Goal: Task Accomplishment & Management: Complete application form

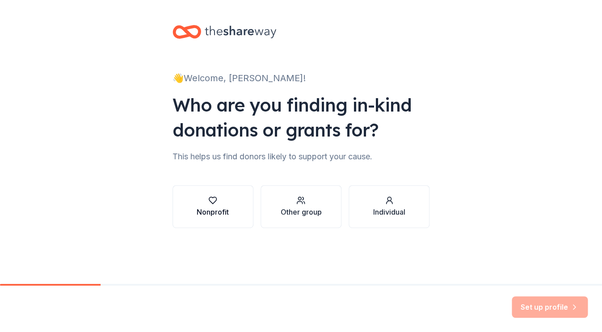
click at [210, 209] on div "Nonprofit" at bounding box center [213, 212] width 32 height 11
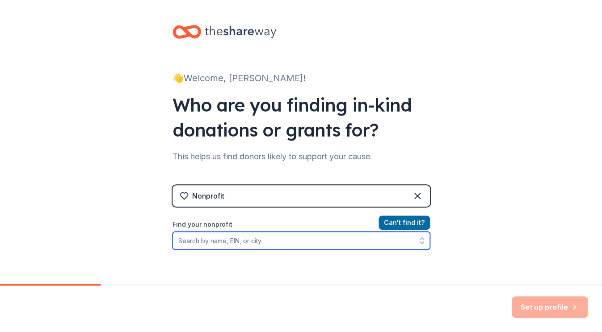
click at [225, 244] on input "Find your nonprofit" at bounding box center [300, 241] width 257 height 18
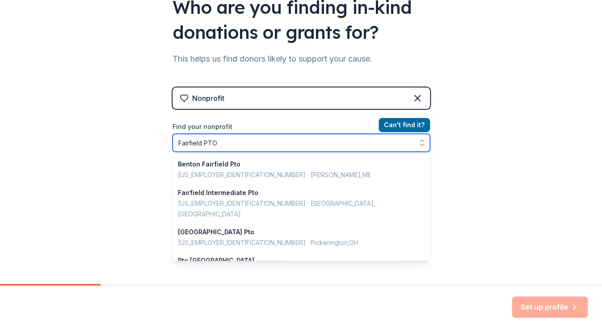
click at [200, 144] on input "Fairfield PTO" at bounding box center [300, 143] width 257 height 18
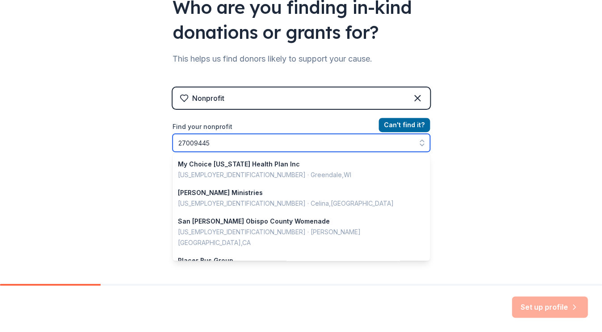
type input "270094458"
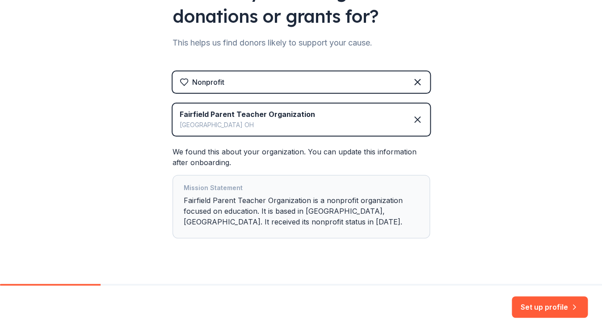
scroll to position [129, 0]
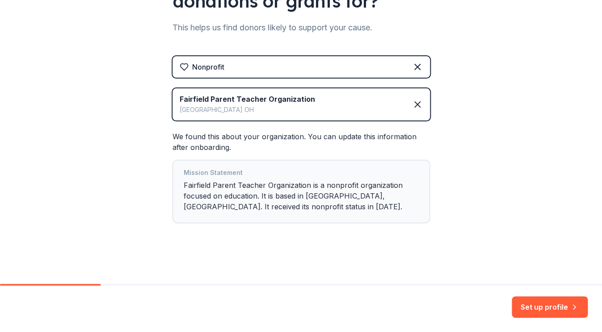
click at [283, 197] on div "Mission Statement Fairfield Parent Teacher Organization is a nonprofit organiza…" at bounding box center [301, 192] width 235 height 48
click at [544, 306] on button "Set up profile" at bounding box center [549, 307] width 76 height 21
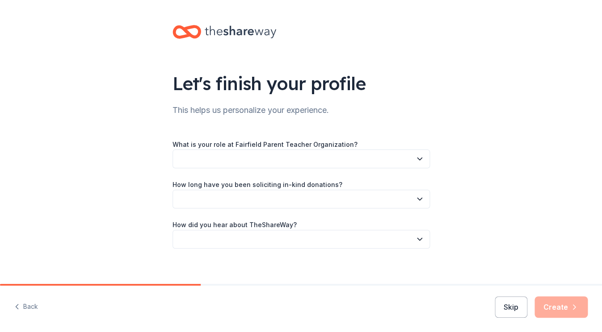
click at [262, 158] on button "button" at bounding box center [300, 159] width 257 height 19
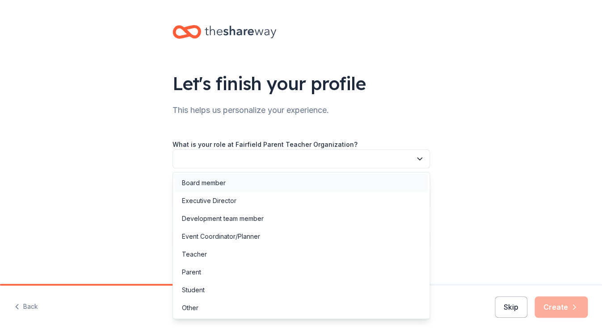
click at [231, 183] on div "Board member" at bounding box center [301, 183] width 253 height 18
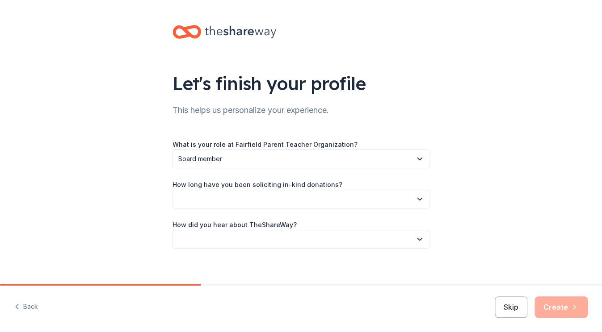
click at [221, 199] on button "button" at bounding box center [300, 199] width 257 height 19
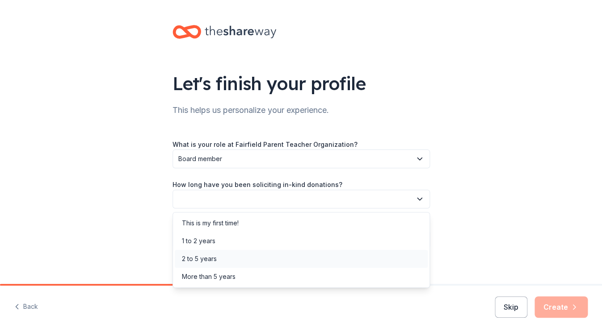
click at [203, 261] on div "2 to 5 years" at bounding box center [199, 259] width 35 height 11
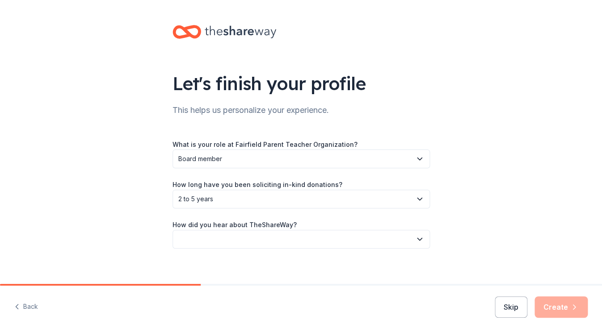
click at [206, 195] on span "2 to 5 years" at bounding box center [294, 199] width 233 height 11
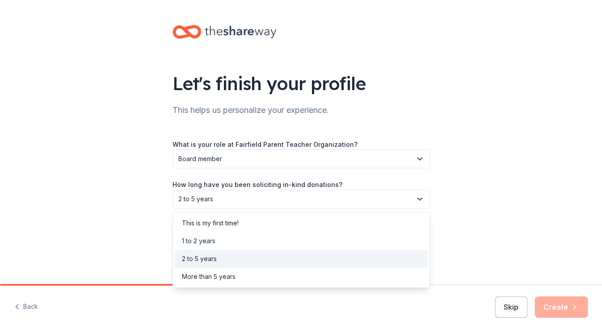
click at [200, 257] on div "2 to 5 years" at bounding box center [199, 259] width 35 height 11
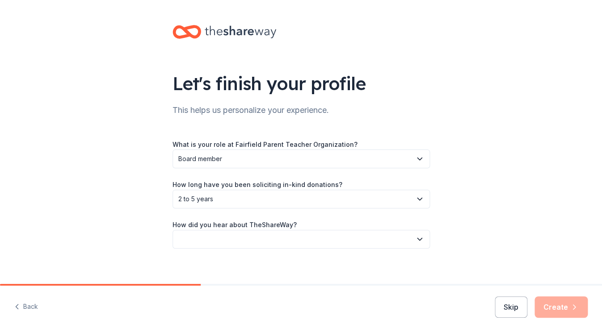
click at [220, 241] on button "button" at bounding box center [300, 239] width 257 height 19
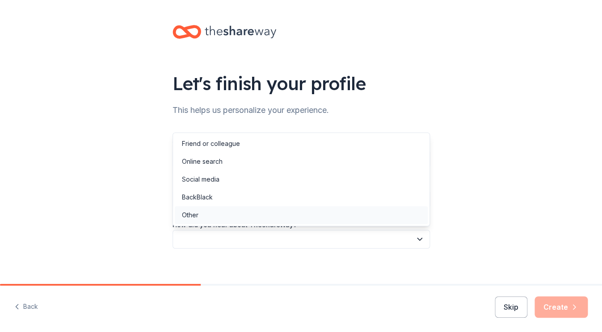
click at [206, 216] on div "Other" at bounding box center [301, 215] width 253 height 18
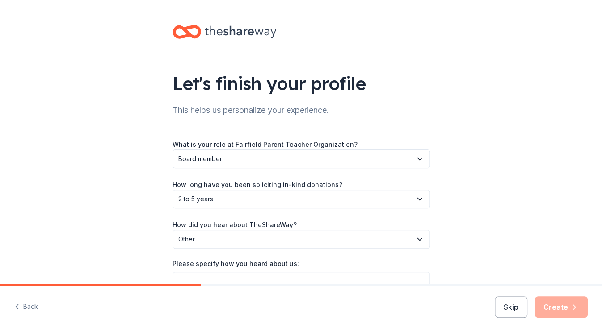
scroll to position [50, 0]
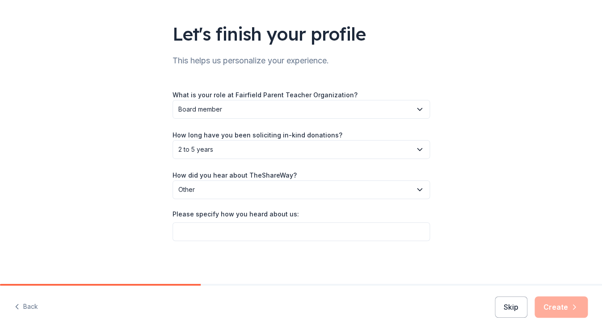
click at [247, 148] on span "2 to 5 years" at bounding box center [294, 149] width 233 height 11
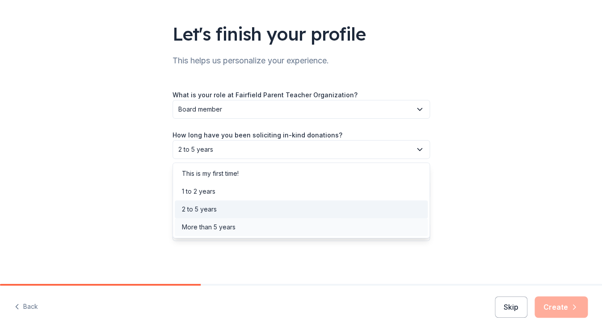
click at [215, 230] on div "More than 5 years" at bounding box center [209, 227] width 54 height 11
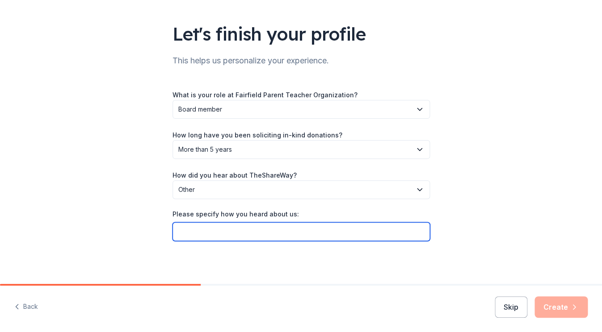
click at [227, 235] on input "Please specify how you heard about us:" at bounding box center [300, 231] width 257 height 19
click at [243, 230] on input "Please specify how you heard about us:" at bounding box center [300, 231] width 257 height 19
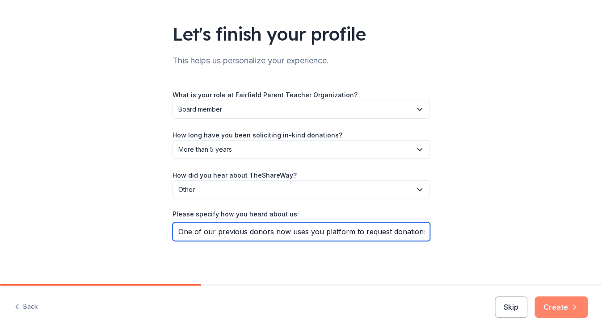
type input "One of our previous donors now uses you platform to request donations."
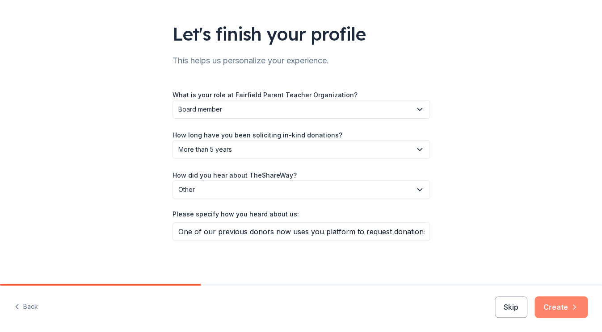
click at [567, 312] on button "Create" at bounding box center [560, 307] width 53 height 21
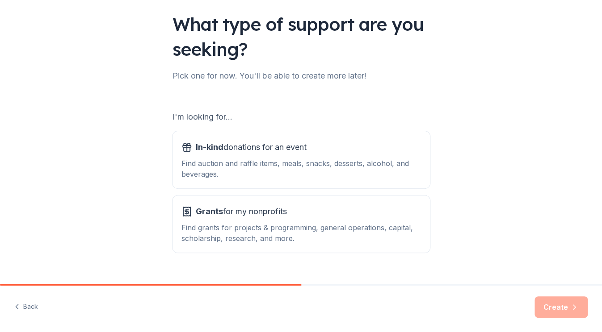
scroll to position [76, 0]
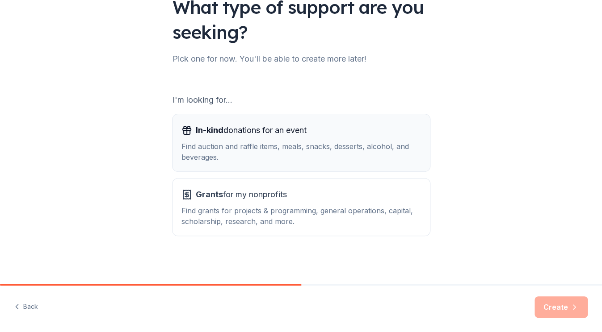
click at [242, 149] on div "Find auction and raffle items, meals, snacks, desserts, alcohol, and beverages." at bounding box center [300, 151] width 239 height 21
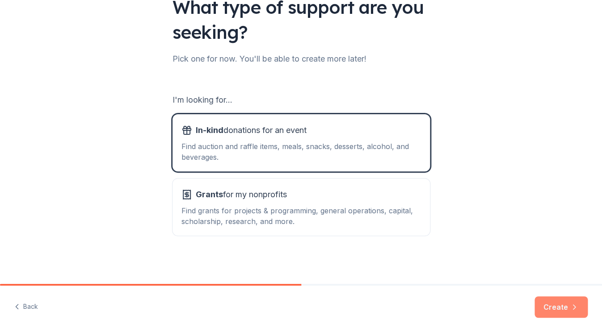
click at [561, 304] on button "Create" at bounding box center [560, 307] width 53 height 21
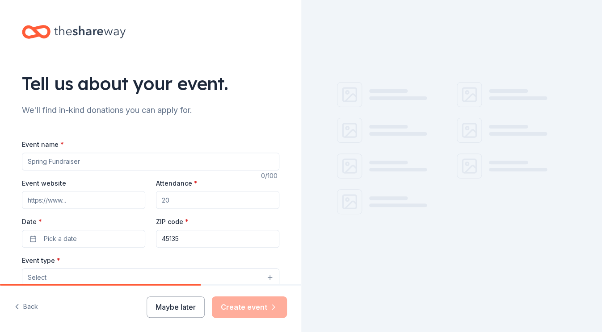
click at [102, 167] on input "Event name *" at bounding box center [150, 162] width 257 height 18
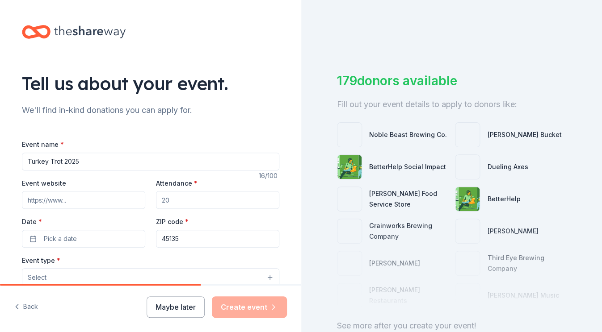
type input "Turkey Trot 2025"
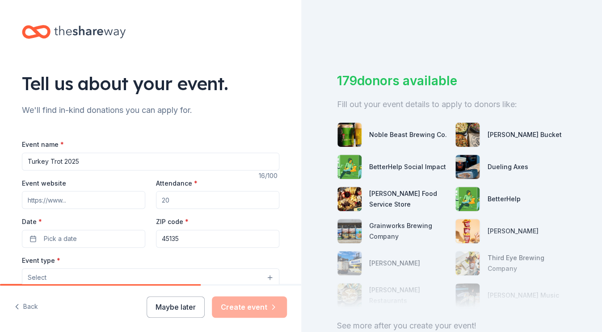
paste input "https://www.getmovinfundhub.com/event-webpage/675d9e964bef3"
type input "https://www.getmovinfundhub.com/event-webpage/675d9e964bef3"
click at [172, 196] on input "Attendance *" at bounding box center [217, 200] width 123 height 18
type input "425"
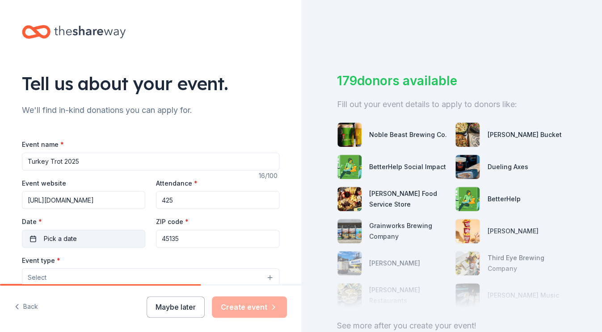
click at [76, 239] on button "Pick a date" at bounding box center [83, 239] width 123 height 18
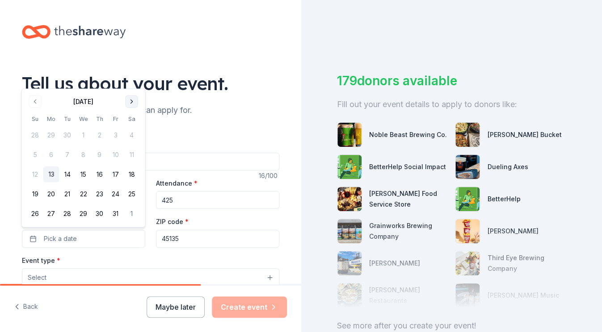
click at [130, 98] on button "Go to next month" at bounding box center [132, 102] width 13 height 13
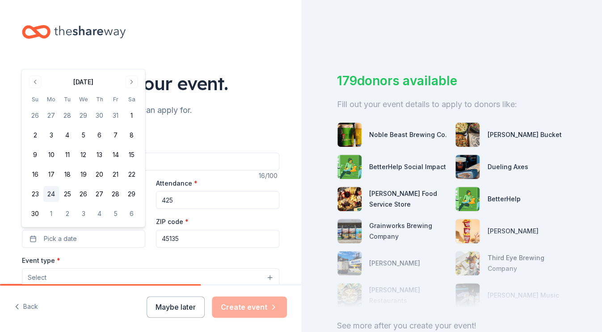
click at [53, 193] on button "24" at bounding box center [51, 194] width 16 height 16
click at [142, 255] on div "Event type * Select" at bounding box center [150, 271] width 257 height 33
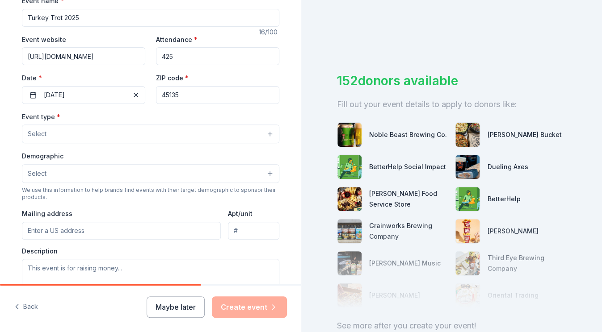
scroll to position [149, 0]
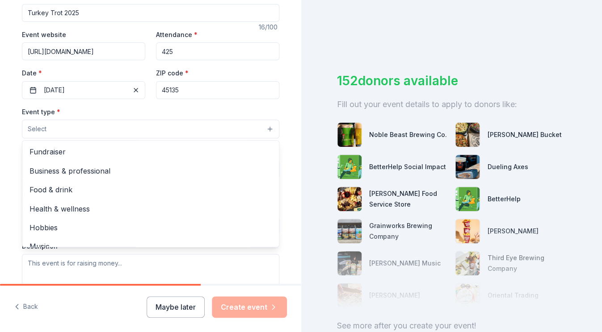
click at [86, 128] on button "Select" at bounding box center [150, 129] width 257 height 19
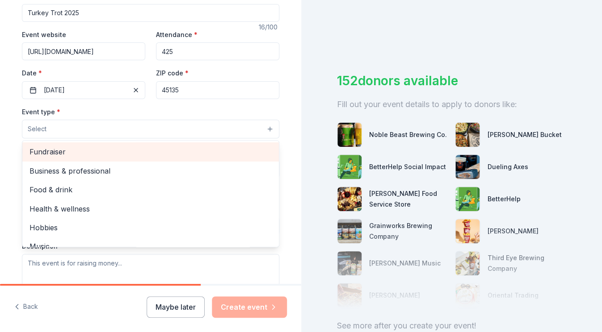
click at [71, 149] on span "Fundraiser" at bounding box center [150, 152] width 242 height 12
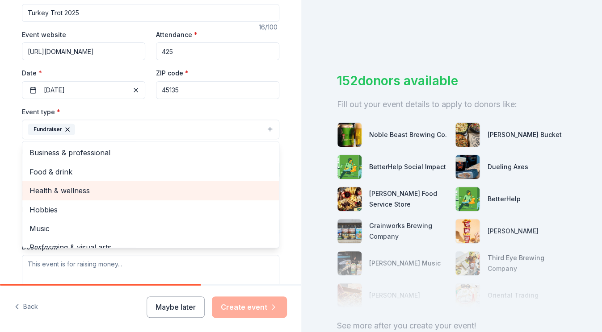
click at [79, 190] on span "Health & wellness" at bounding box center [150, 191] width 242 height 12
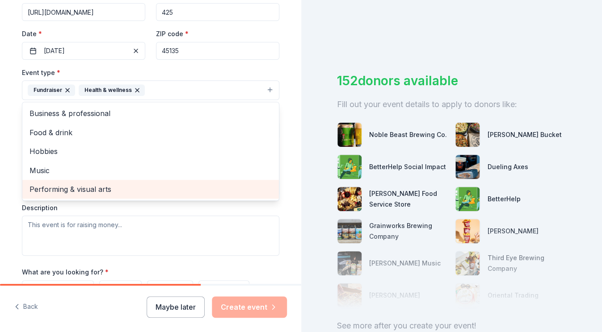
scroll to position [187, 0]
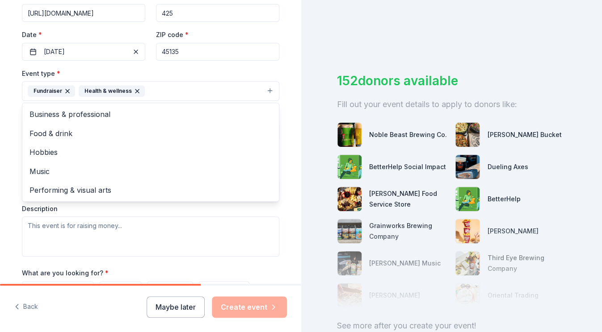
click at [16, 140] on div "Tell us about your event. We'll find in-kind donations you can apply for. Event…" at bounding box center [151, 110] width 286 height 595
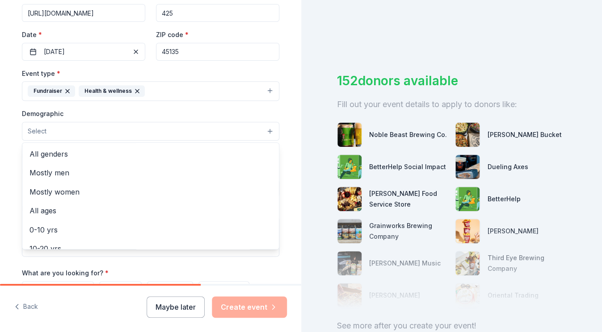
click at [101, 129] on button "Select" at bounding box center [150, 131] width 257 height 19
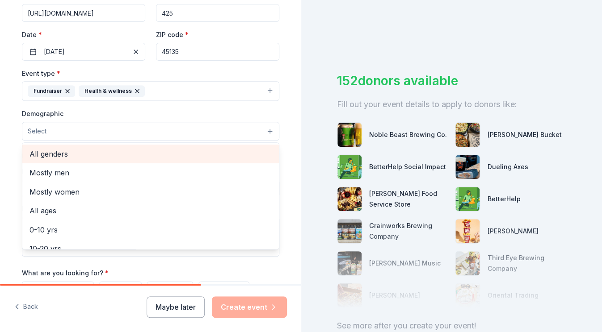
click at [82, 152] on span "All genders" at bounding box center [150, 154] width 242 height 12
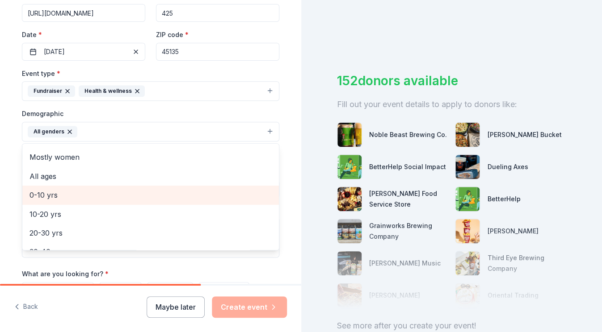
scroll to position [14, 0]
click at [56, 196] on span "0-10 yrs" at bounding box center [150, 198] width 242 height 12
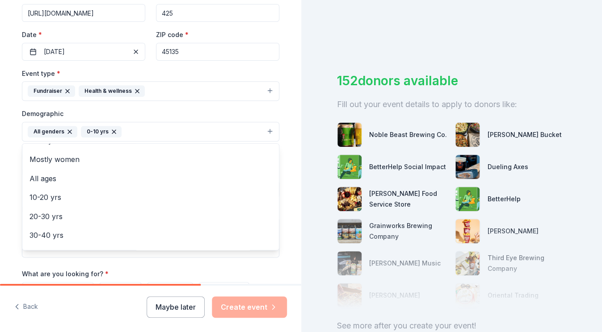
click at [11, 165] on div "Tell us about your event. We'll find in-kind donations you can apply for. Event…" at bounding box center [151, 111] width 286 height 596
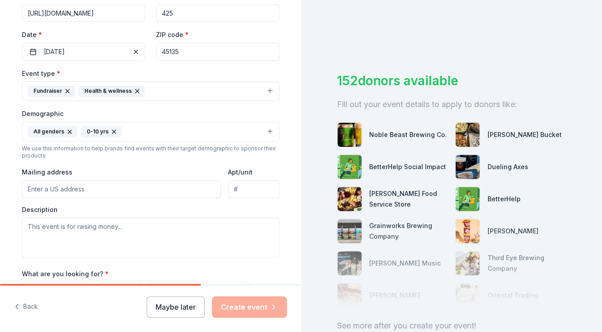
click at [65, 195] on input "Mailing address" at bounding box center [121, 189] width 199 height 18
click at [65, 188] on input "Mailing address" at bounding box center [121, 189] width 199 height 18
type input "11611 Ohio 771, Leesburg, OH, 45135"
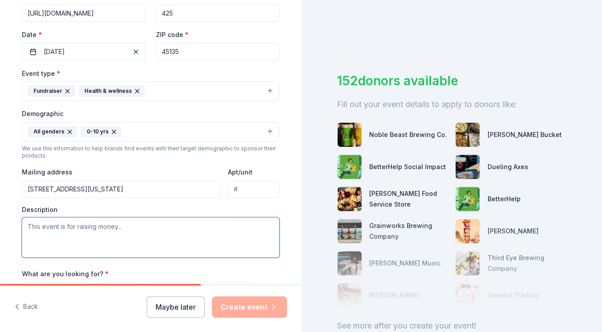
click at [64, 229] on textarea at bounding box center [150, 238] width 257 height 40
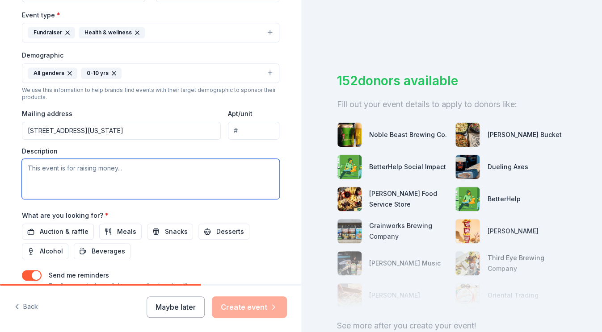
scroll to position [250, 0]
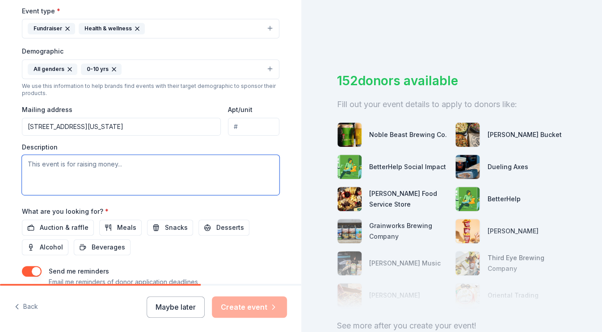
click at [71, 175] on textarea at bounding box center [150, 175] width 257 height 40
paste textarea "The Turkey Trot is our school’s biggest annual fundraiser promoting fitness, te…"
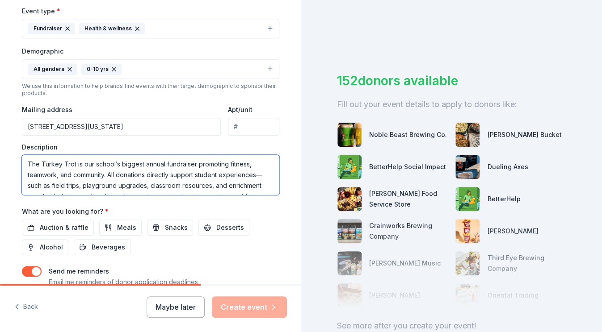
scroll to position [17, 0]
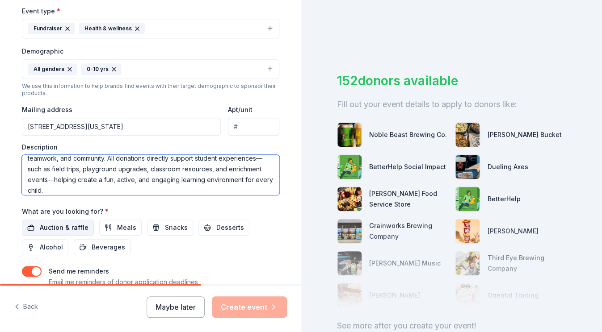
type textarea "The Turkey Trot is our school’s biggest annual fundraiser promoting fitness, te…"
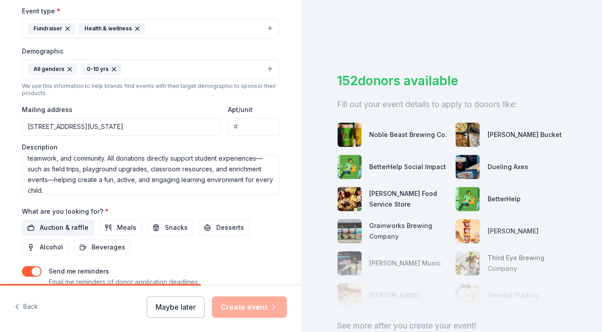
click at [45, 228] on span "Auction & raffle" at bounding box center [64, 227] width 49 height 11
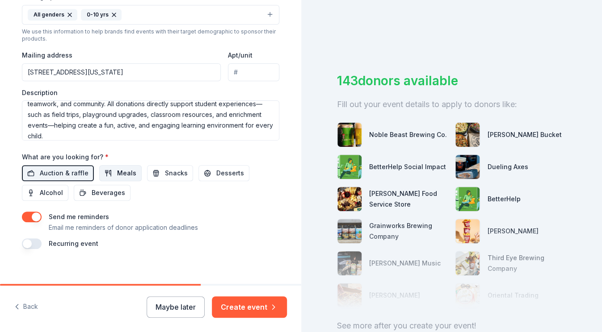
scroll to position [311, 0]
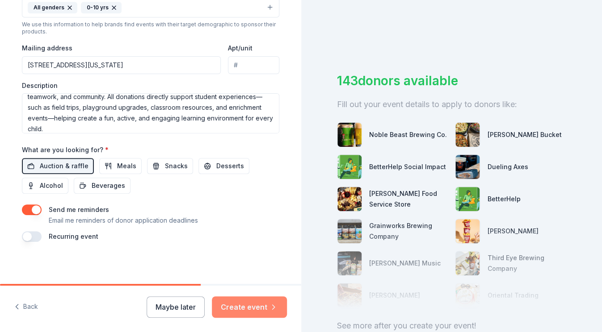
click at [251, 309] on button "Create event" at bounding box center [249, 307] width 75 height 21
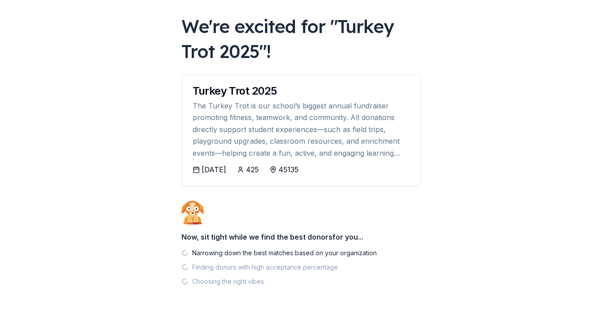
scroll to position [57, 0]
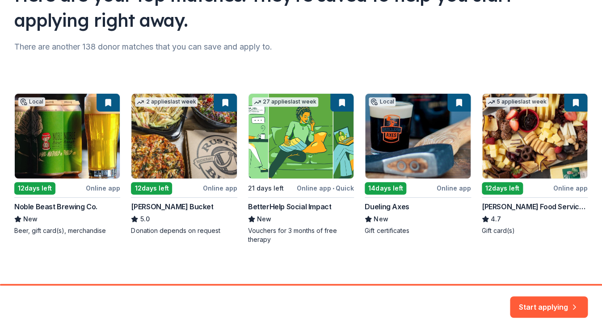
scroll to position [92, 0]
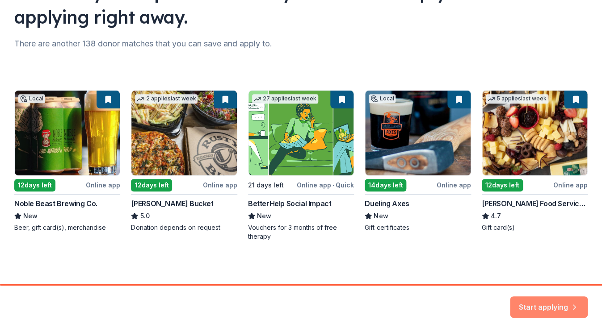
click at [547, 302] on button "Start applying" at bounding box center [549, 301] width 78 height 21
click at [521, 302] on div "Start applying" at bounding box center [549, 307] width 78 height 21
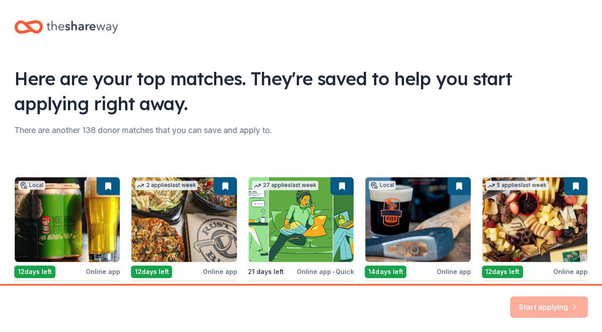
scroll to position [0, 0]
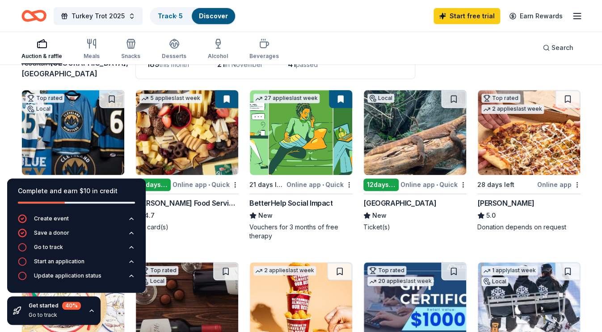
scroll to position [66, 0]
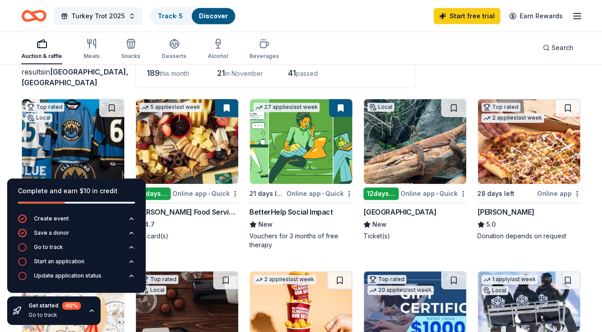
click at [92, 313] on icon "button" at bounding box center [91, 310] width 7 height 7
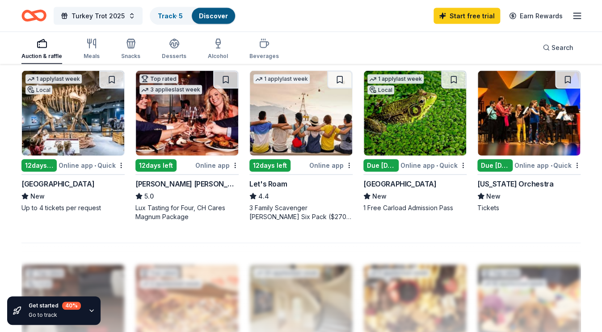
scroll to position [612, 0]
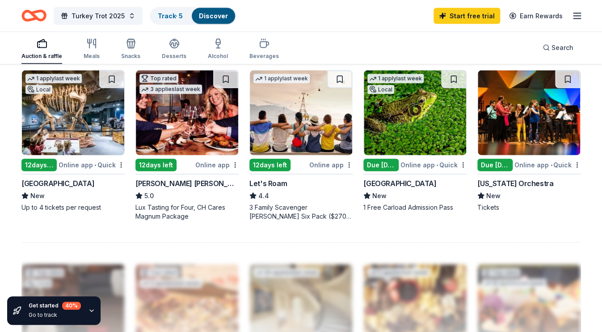
click at [413, 124] on img at bounding box center [415, 113] width 102 height 85
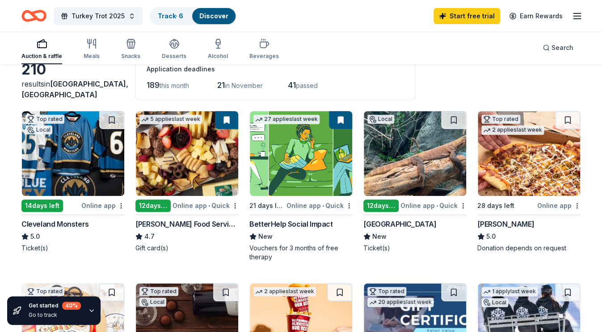
scroll to position [51, 0]
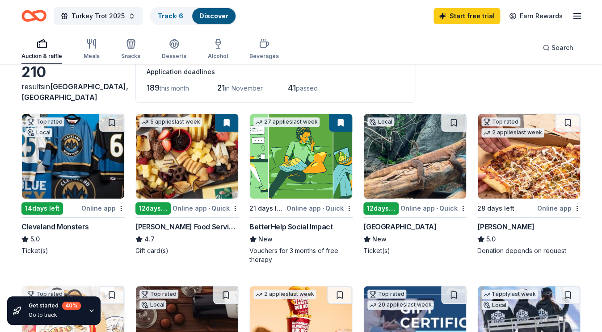
click at [415, 168] on img at bounding box center [415, 156] width 102 height 85
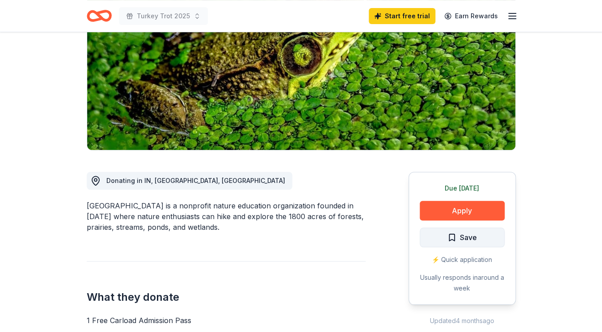
scroll to position [130, 0]
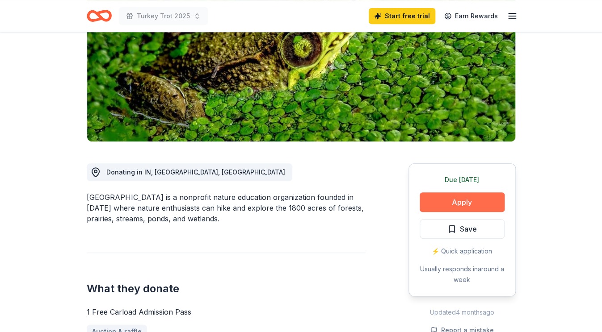
click at [463, 206] on button "Apply" at bounding box center [461, 203] width 85 height 20
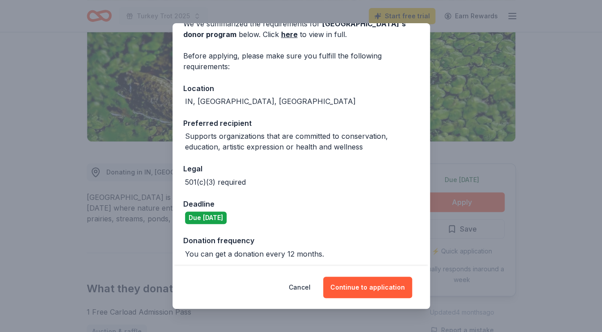
scroll to position [52, 0]
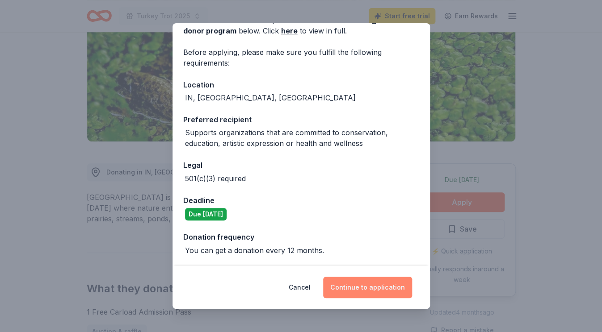
click at [356, 291] on button "Continue to application" at bounding box center [367, 287] width 89 height 21
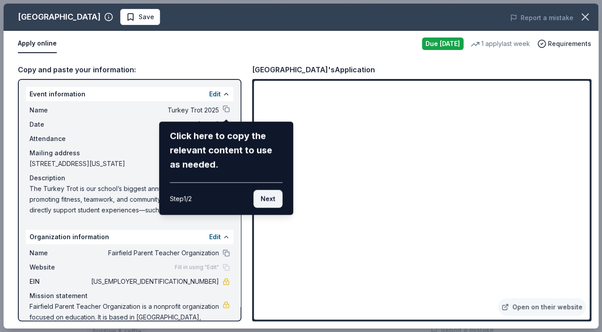
click at [271, 202] on button "Next" at bounding box center [267, 199] width 29 height 18
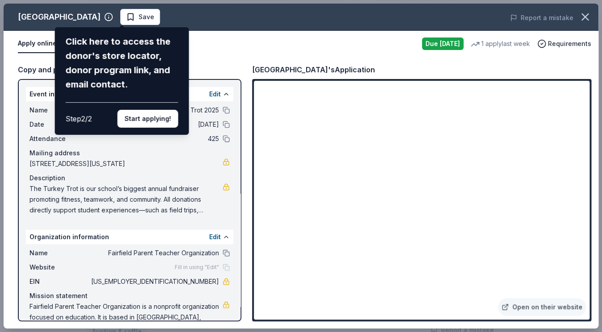
click at [312, 247] on div "Cincinnati Nature Center Click here to access the donor's store locator, donor …" at bounding box center [301, 166] width 595 height 325
click at [152, 110] on button "Start applying!" at bounding box center [147, 119] width 61 height 18
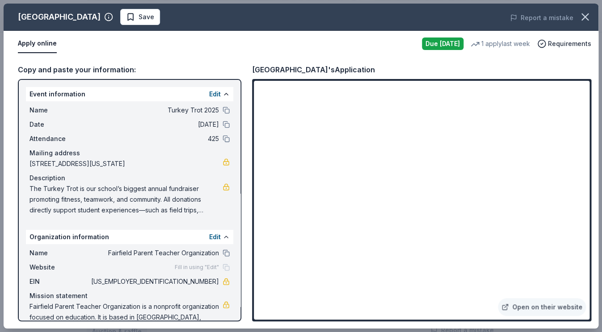
click at [300, 249] on div "Cincinnati Nature Center Save Report a mistake Apply online Due today 1 apply l…" at bounding box center [301, 166] width 595 height 325
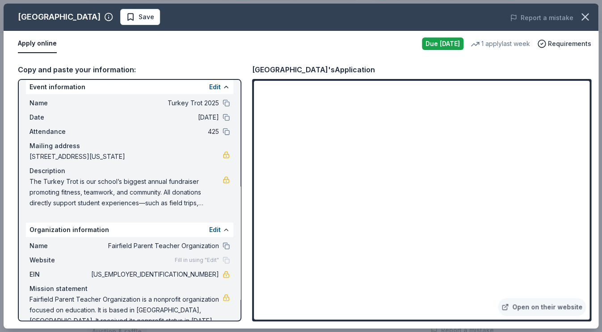
scroll to position [0, 0]
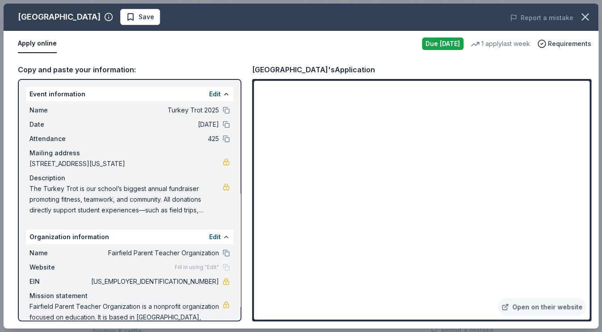
drag, startPoint x: 29, startPoint y: 166, endPoint x: 88, endPoint y: 166, distance: 59.4
click at [88, 167] on div "Name Turkey Trot 2025 Date 11/24/25 Attendance 425 Mailing address 11611 Ohio 7…" at bounding box center [129, 160] width 207 height 118
drag, startPoint x: 135, startPoint y: 163, endPoint x: 39, endPoint y: 163, distance: 96.0
click at [39, 163] on span "11611 Ohio 771, Leesburg, OH 45135" at bounding box center [125, 164] width 193 height 11
click at [226, 237] on button at bounding box center [225, 237] width 7 height 7
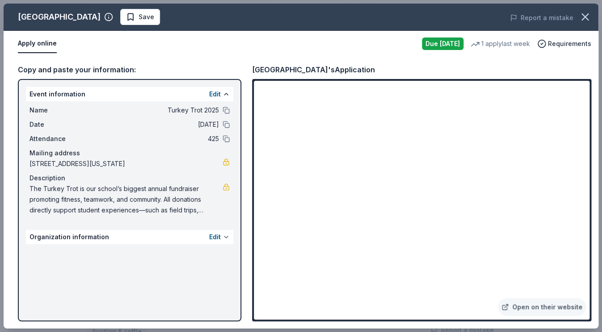
click at [226, 237] on button at bounding box center [225, 237] width 7 height 7
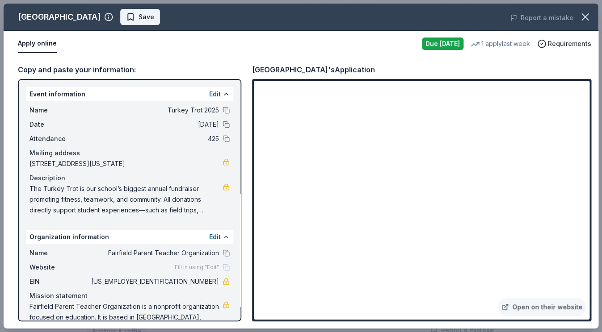
click at [151, 17] on span "Save" at bounding box center [140, 17] width 28 height 11
click at [444, 43] on div "Due today" at bounding box center [443, 44] width 42 height 13
click at [586, 17] on icon "button" at bounding box center [585, 17] width 6 height 6
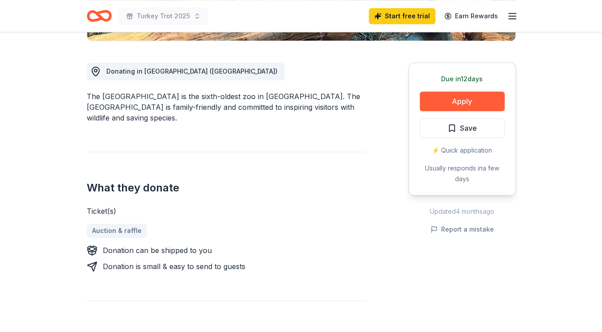
scroll to position [237, 0]
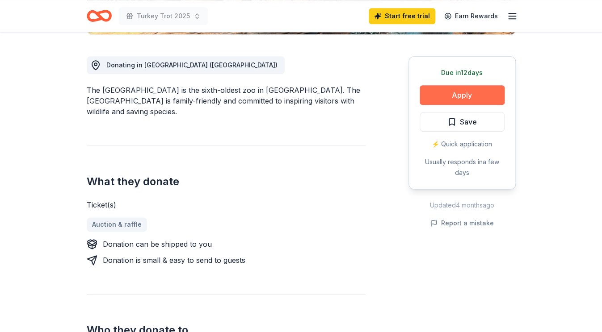
click at [456, 93] on button "Apply" at bounding box center [461, 95] width 85 height 20
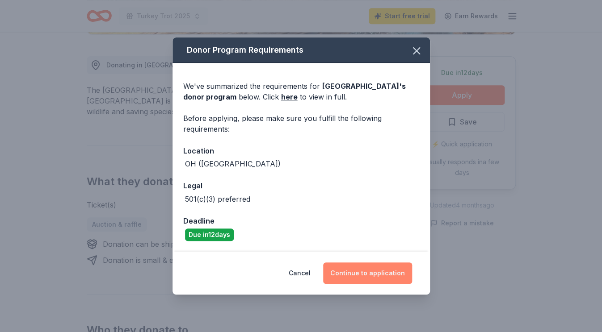
click at [356, 275] on button "Continue to application" at bounding box center [367, 273] width 89 height 21
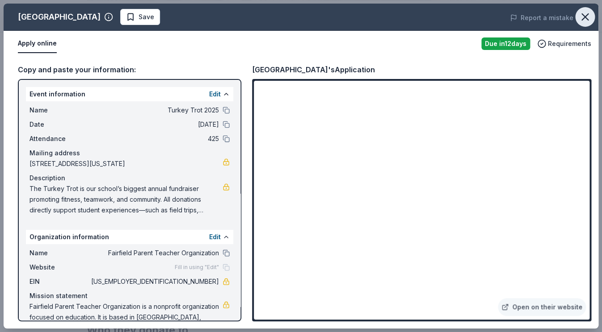
click at [591, 20] on button "button" at bounding box center [585, 17] width 20 height 20
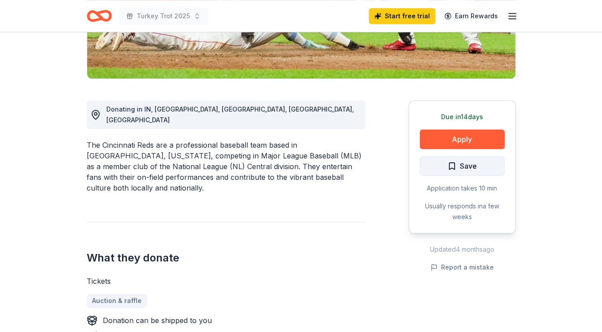
scroll to position [194, 0]
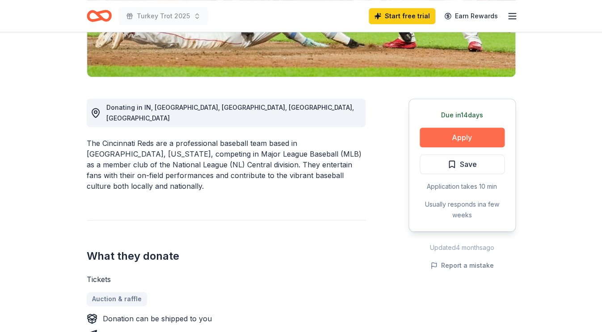
click at [454, 141] on button "Apply" at bounding box center [461, 138] width 85 height 20
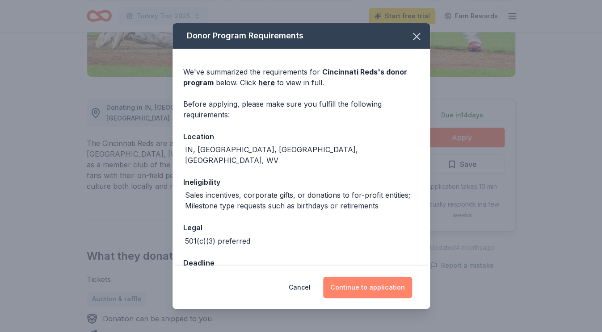
click at [351, 289] on button "Continue to application" at bounding box center [367, 287] width 89 height 21
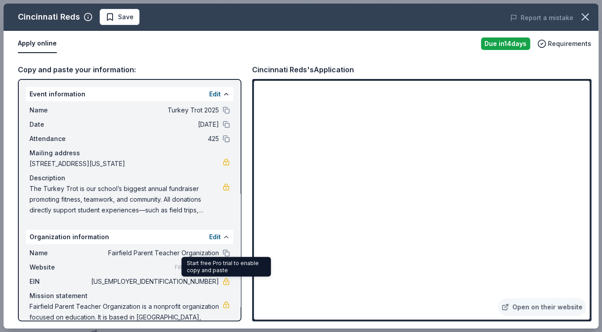
click at [229, 284] on link at bounding box center [225, 281] width 7 height 7
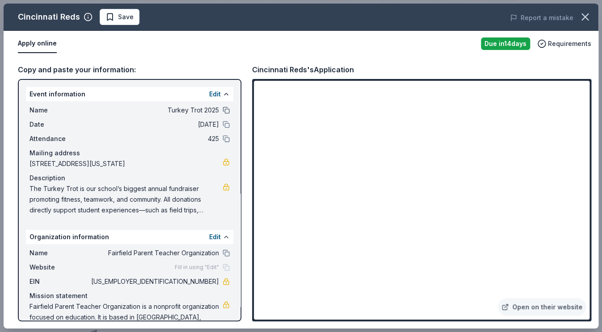
click at [227, 108] on button at bounding box center [225, 110] width 7 height 7
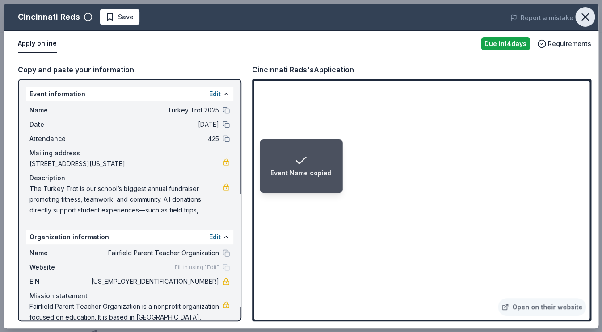
click at [586, 18] on icon "button" at bounding box center [585, 17] width 6 height 6
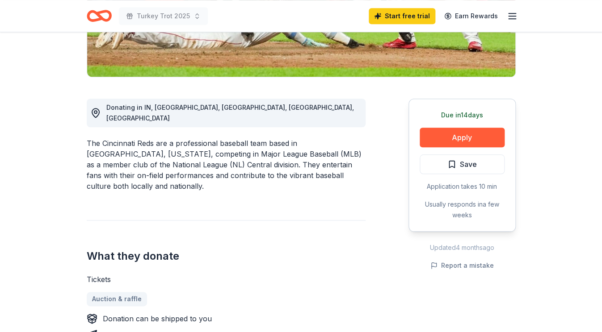
click at [511, 16] on line "button" at bounding box center [511, 16] width 7 height 0
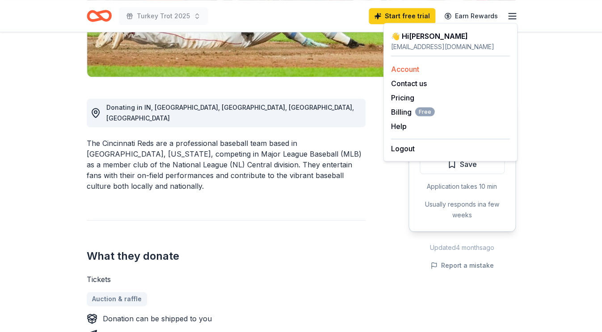
click at [407, 70] on link "Account" at bounding box center [405, 69] width 28 height 9
